Goal: Transaction & Acquisition: Obtain resource

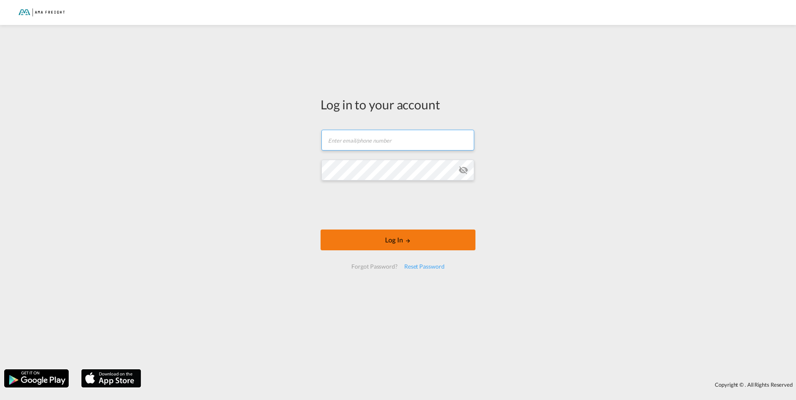
type input "[PERSON_NAME][EMAIL_ADDRESS][DOMAIN_NAME]"
click at [410, 238] on md-icon "LOGIN" at bounding box center [408, 241] width 6 height 6
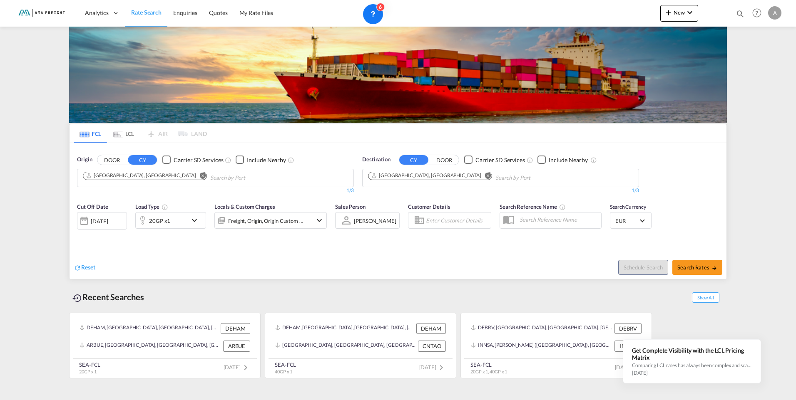
click at [485, 174] on md-icon "Remove" at bounding box center [488, 175] width 6 height 6
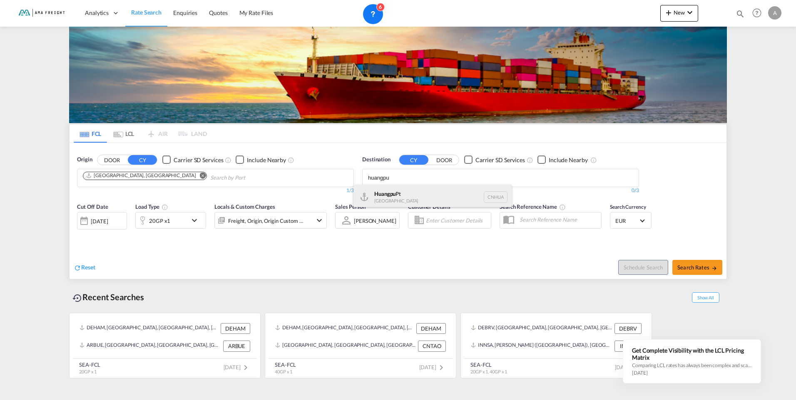
type input "huangpu"
click at [417, 198] on div "Huangpu Pt China [GEOGRAPHIC_DATA]" at bounding box center [432, 197] width 158 height 25
click at [636, 191] on div "1/3" at bounding box center [500, 190] width 277 height 7
click at [196, 221] on md-icon "icon-chevron-down" at bounding box center [196, 221] width 14 height 10
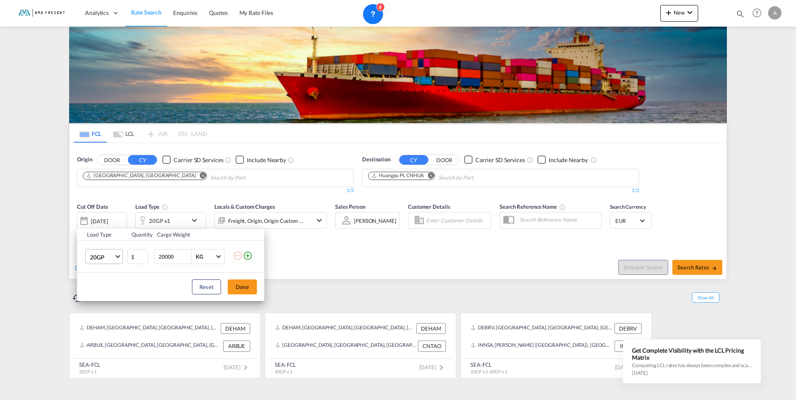
click at [119, 258] on md-select-value "20GP" at bounding box center [105, 257] width 33 height 14
click at [109, 304] on md-option "40HC" at bounding box center [111, 297] width 57 height 20
click at [245, 288] on button "Done" at bounding box center [242, 287] width 29 height 15
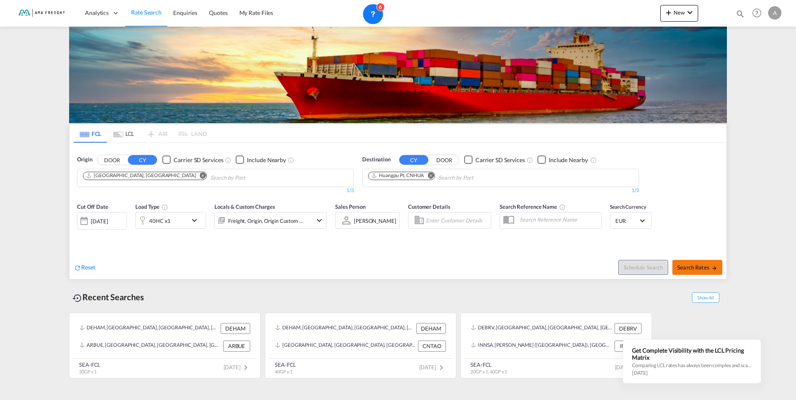
click at [706, 268] on span "Search Rates" at bounding box center [697, 267] width 40 height 7
type input "DEHAM to CNHUA / [DATE]"
